Goal: Transaction & Acquisition: Subscribe to service/newsletter

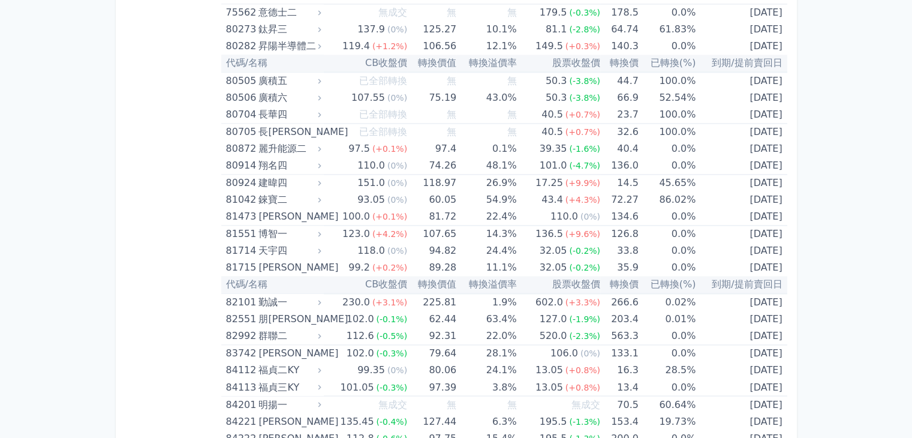
scroll to position [6460, 0]
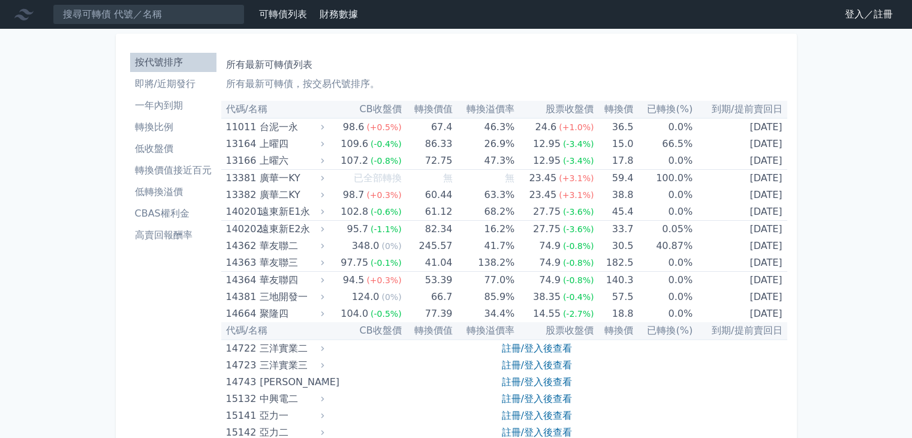
scroll to position [6460, 0]
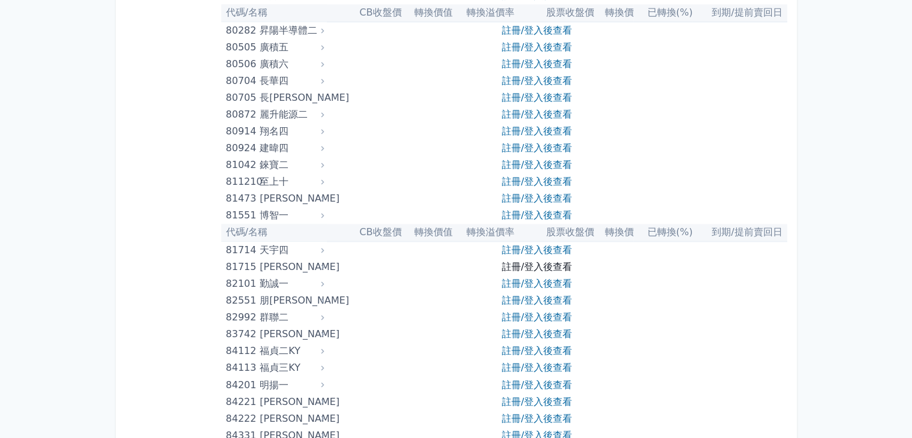
click at [541, 261] on link "註冊/登入後查看" at bounding box center [537, 266] width 70 height 11
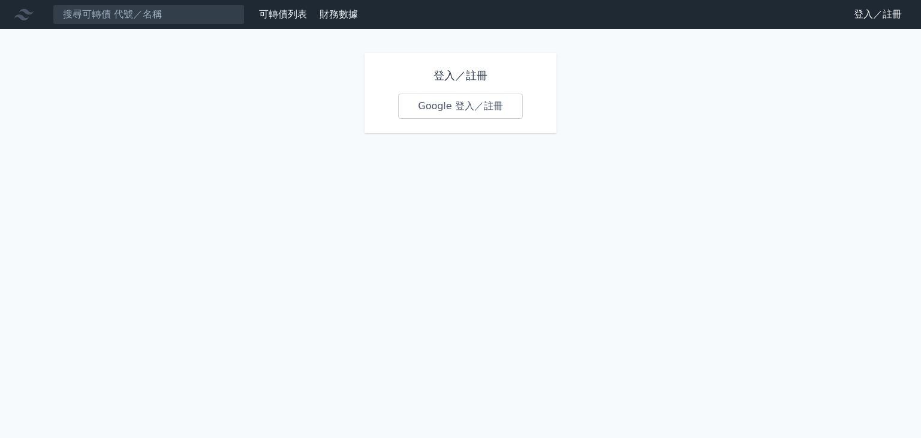
click at [497, 101] on link "Google 登入／註冊" at bounding box center [460, 106] width 125 height 25
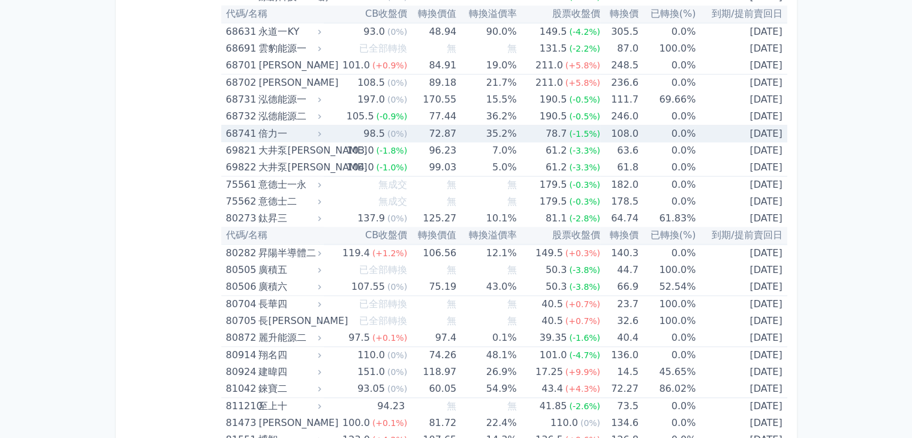
scroll to position [6413, 0]
